Goal: Find specific page/section: Find specific page/section

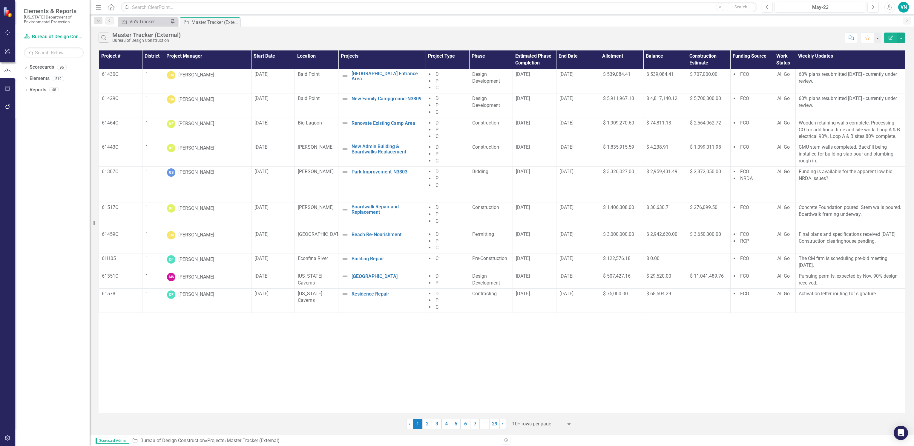
click at [108, 33] on button "Search" at bounding box center [104, 38] width 11 height 10
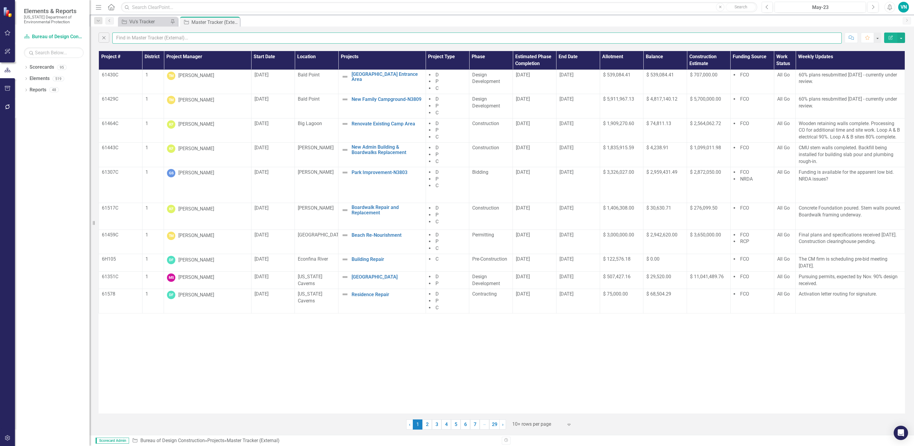
click at [135, 37] on input "text" at bounding box center [477, 38] width 730 height 11
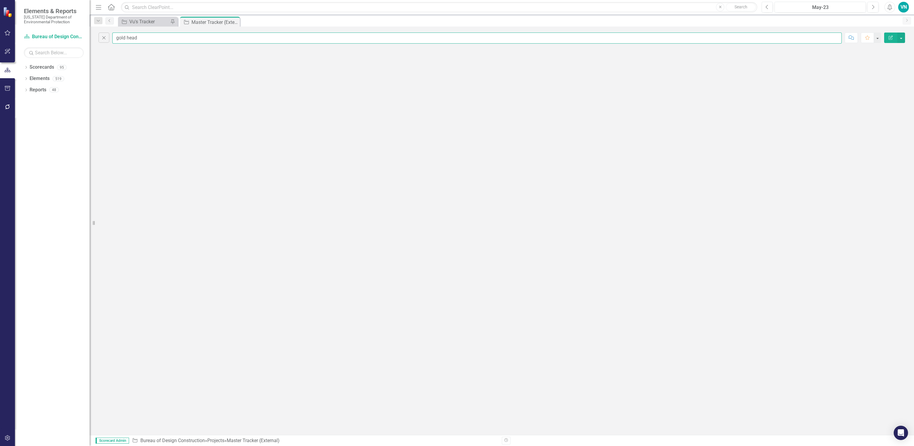
click at [153, 39] on input "gold head" at bounding box center [477, 38] width 730 height 11
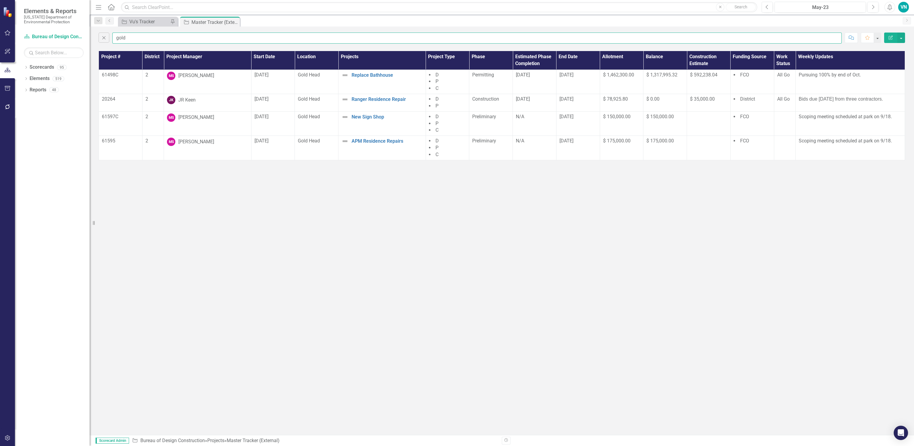
type input "gold"
click at [315, 204] on div "Close gold Comment Favorite Edit Report Project # District Project Manager Star…" at bounding box center [502, 231] width 825 height 409
drag, startPoint x: 415, startPoint y: 246, endPoint x: 323, endPoint y: 120, distance: 156.4
click at [412, 241] on div "Close gold Comment Favorite Edit Report Project # District Project Manager Star…" at bounding box center [502, 231] width 825 height 409
drag, startPoint x: 106, startPoint y: 40, endPoint x: 110, endPoint y: 38, distance: 3.9
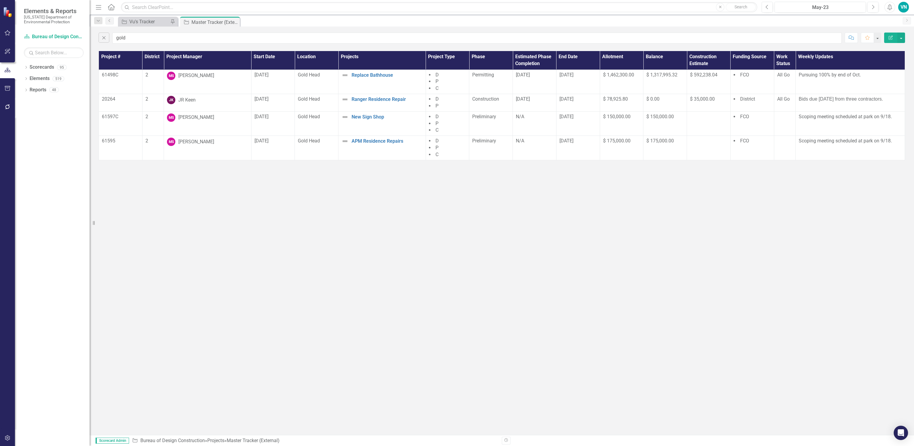
click at [105, 39] on icon "Close" at bounding box center [104, 37] width 7 height 5
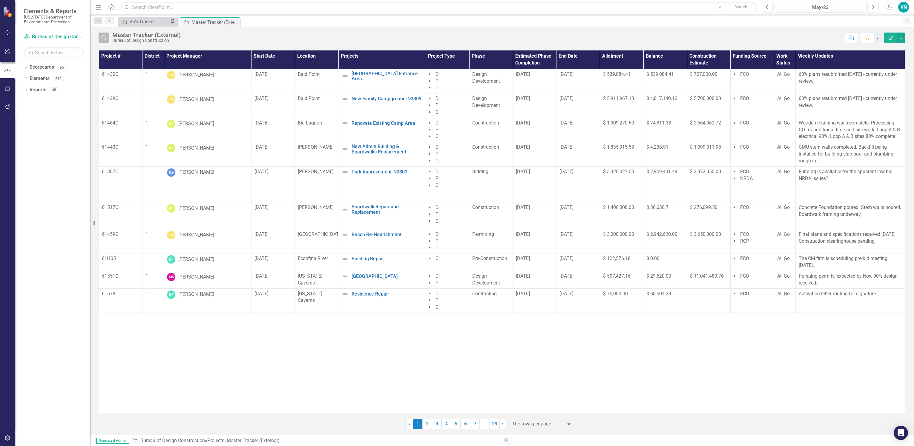
click at [107, 39] on button "Search" at bounding box center [104, 38] width 11 height 10
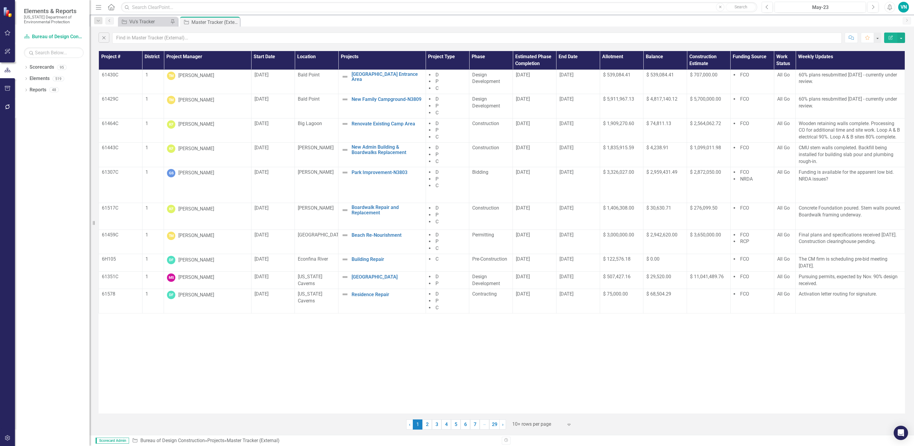
click at [151, 45] on div "Close Comment Favorite Edit Report" at bounding box center [502, 37] width 825 height 20
click at [148, 39] on input "text" at bounding box center [477, 38] width 730 height 11
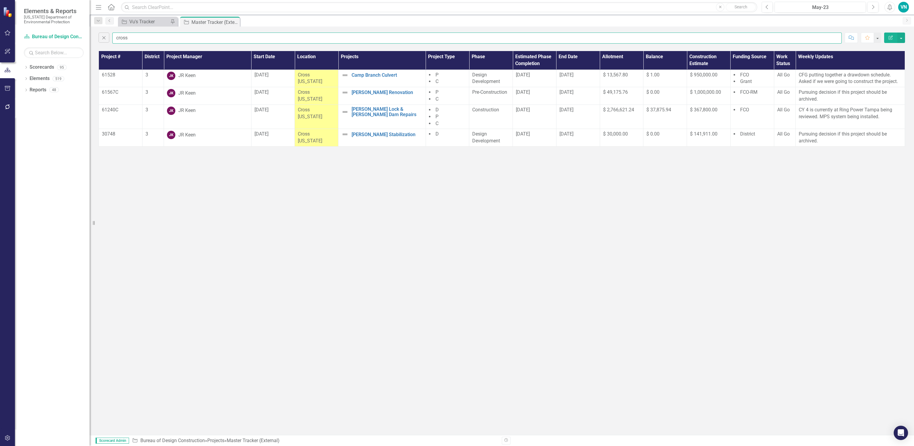
type input "cross"
